Goal: Information Seeking & Learning: Check status

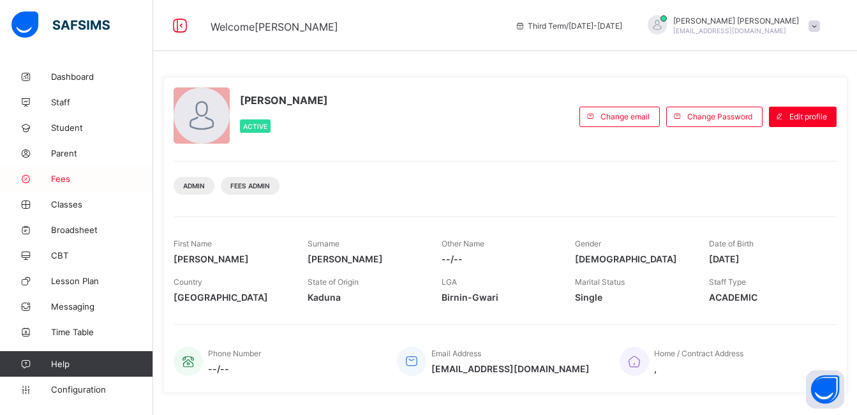
drag, startPoint x: 696, startPoint y: 64, endPoint x: 54, endPoint y: 184, distance: 653.3
click at [54, 184] on link "Fees" at bounding box center [76, 179] width 153 height 26
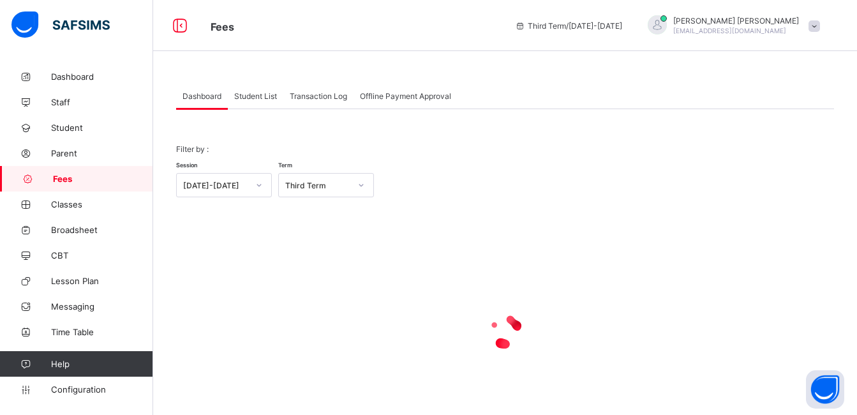
click at [257, 100] on span "Student List" at bounding box center [255, 96] width 43 height 10
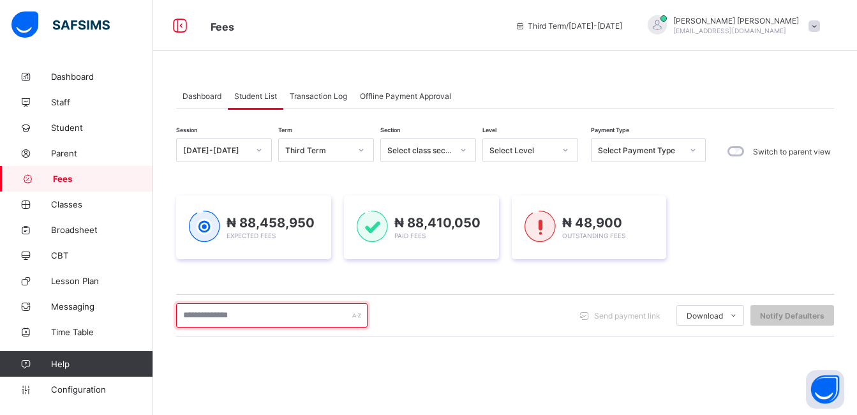
click at [248, 308] on input "text" at bounding box center [271, 315] width 191 height 24
type input "*********"
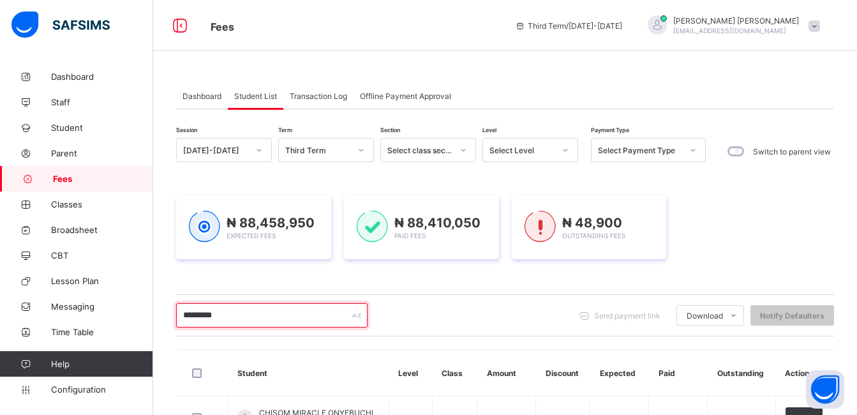
scroll to position [101, 0]
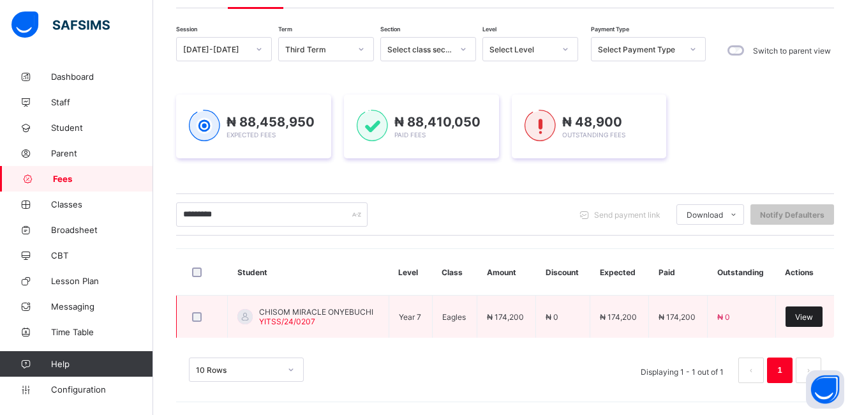
click at [813, 318] on span "View" at bounding box center [804, 317] width 18 height 10
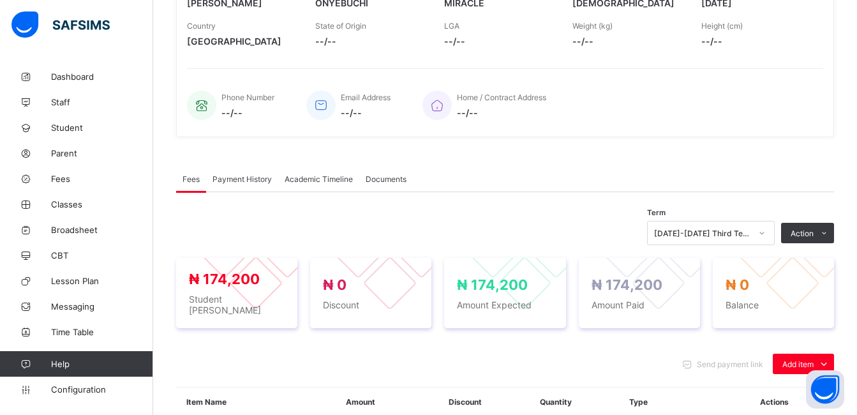
scroll to position [255, 0]
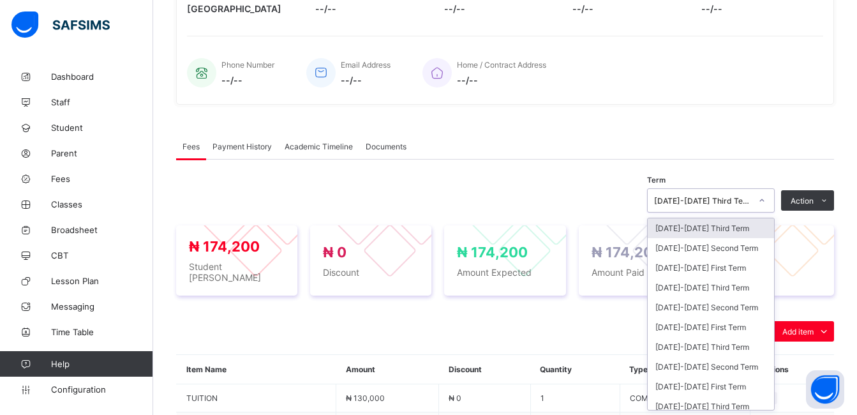
click at [768, 215] on div "Term option [DATE]-[DATE] Third Term focused, 1 of 42. 42 results available. Us…" at bounding box center [505, 415] width 658 height 467
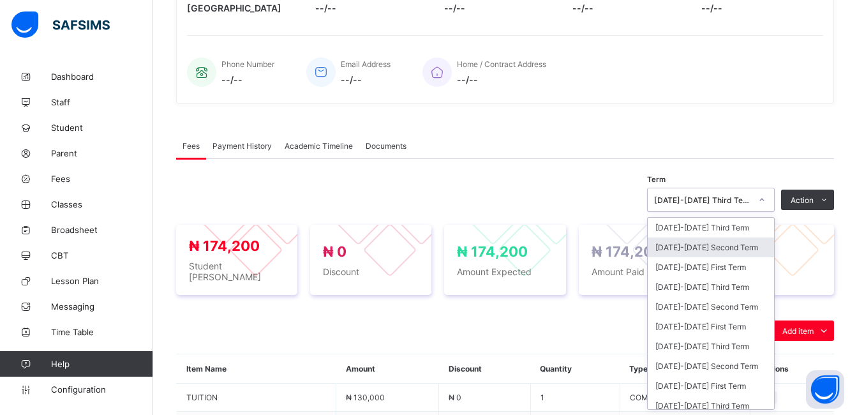
click at [742, 249] on div "[DATE]-[DATE] Second Term" at bounding box center [711, 247] width 126 height 20
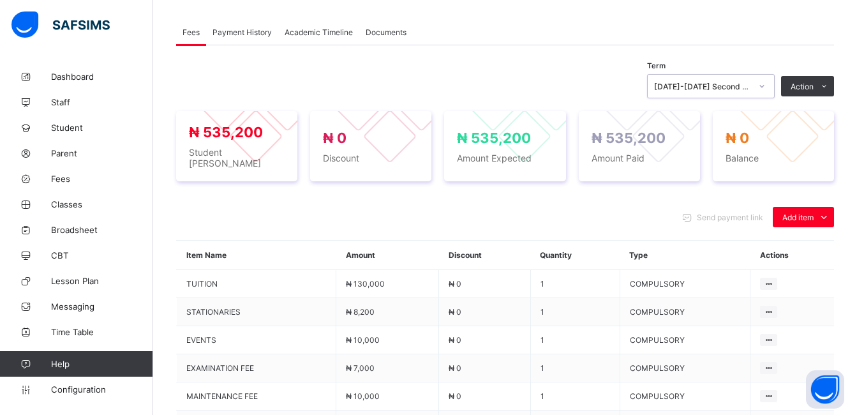
scroll to position [374, 0]
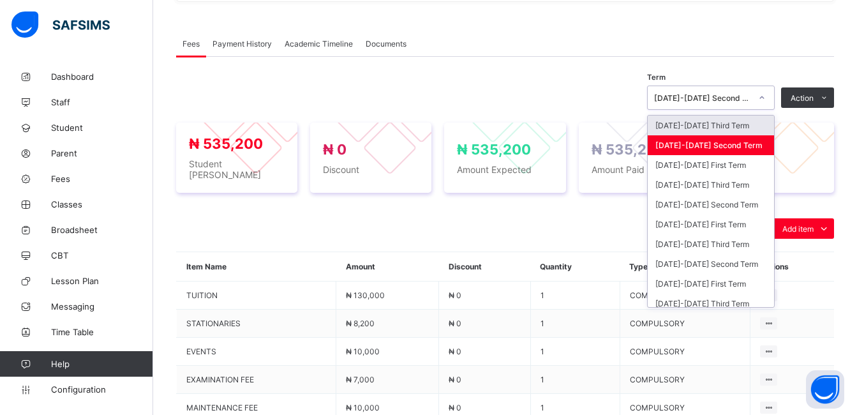
click at [761, 97] on div at bounding box center [762, 97] width 22 height 20
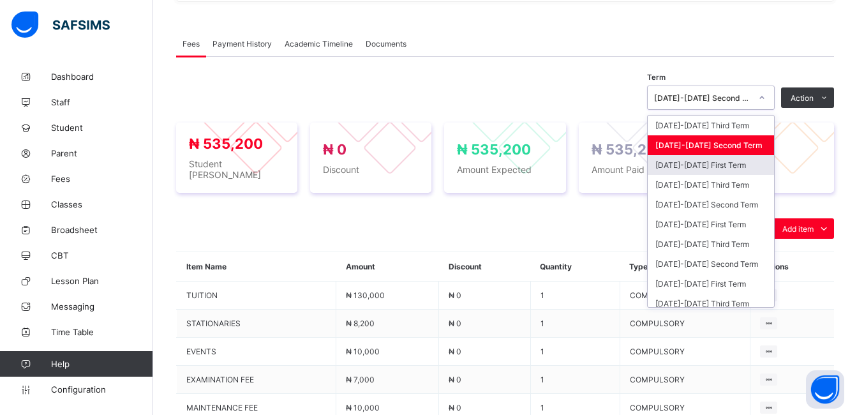
click at [708, 164] on div "[DATE]-[DATE] First Term" at bounding box center [711, 165] width 126 height 20
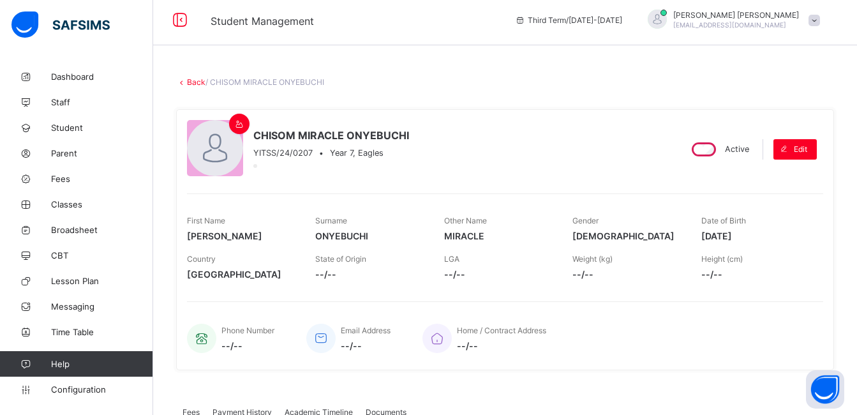
scroll to position [0, 0]
